Goal: Task Accomplishment & Management: Manage account settings

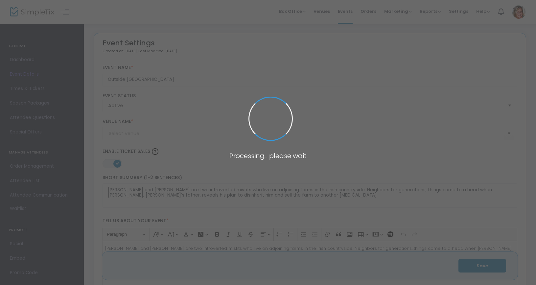
type input "Kenmore Community Club"
